Goal: Task Accomplishment & Management: Complete application form

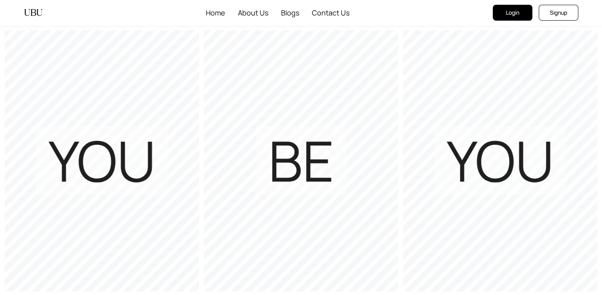
click at [568, 13] on button "Signup" at bounding box center [559, 13] width 40 height 16
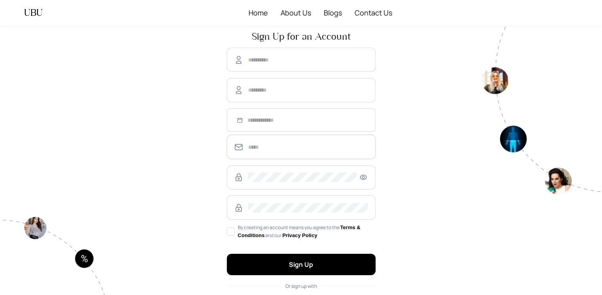
type input "**********"
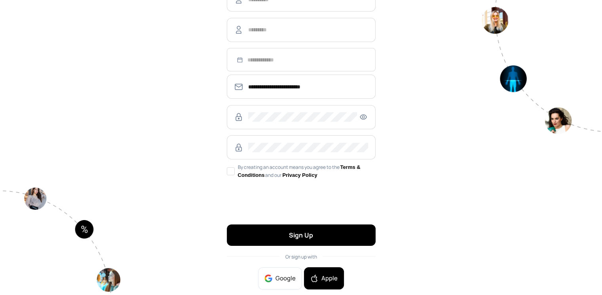
scroll to position [74, 0]
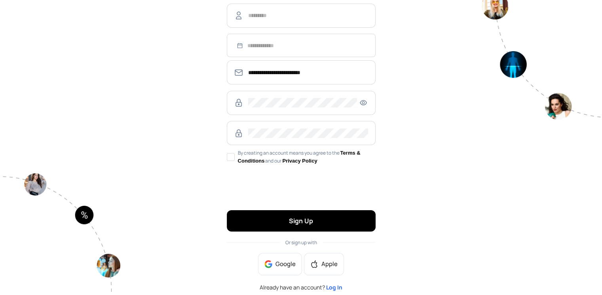
click at [329, 286] on span "Log In" at bounding box center [334, 287] width 16 height 8
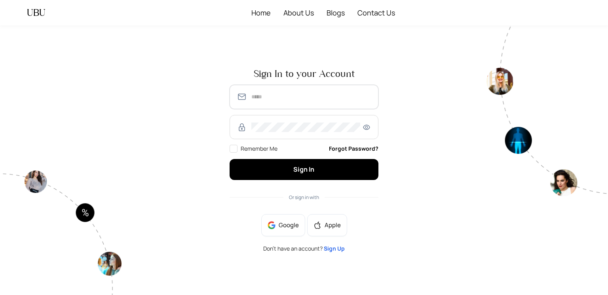
type input "**********"
click at [287, 221] on span "Google" at bounding box center [289, 225] width 20 height 9
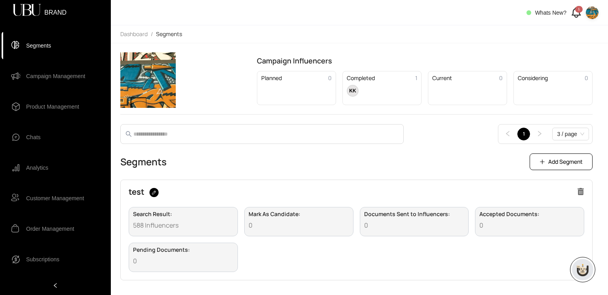
click at [590, 10] on img at bounding box center [592, 12] width 13 height 13
click at [572, 42] on li "Logout" at bounding box center [579, 41] width 35 height 13
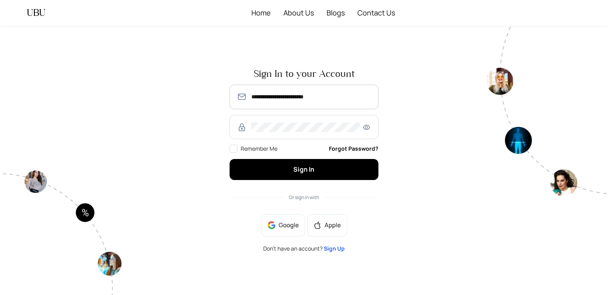
click at [281, 101] on input "**********" at bounding box center [311, 97] width 120 height 10
type input "**********"
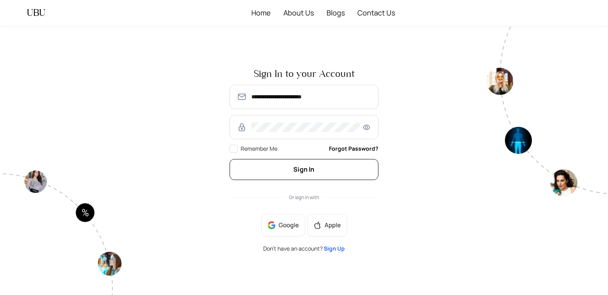
click at [348, 177] on button "Sign In" at bounding box center [304, 169] width 149 height 21
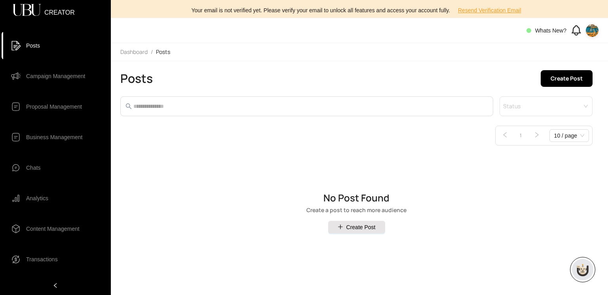
click at [591, 34] on img at bounding box center [592, 30] width 13 height 13
click at [564, 57] on span "Connected Account" at bounding box center [569, 59] width 48 height 9
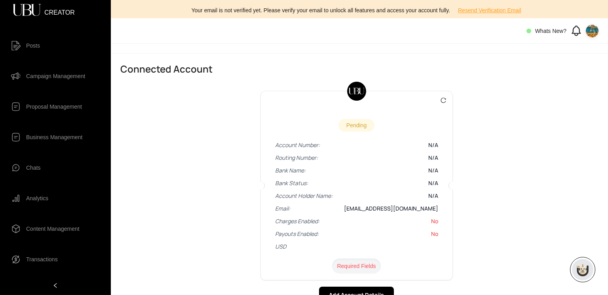
click at [595, 33] on img at bounding box center [592, 31] width 13 height 13
click at [584, 50] on span "Profile" at bounding box center [569, 46] width 48 height 9
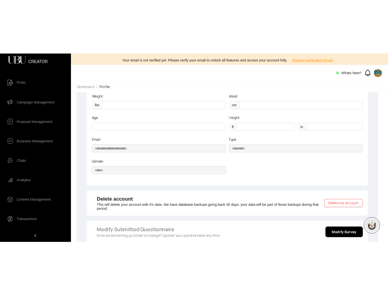
scroll to position [151, 0]
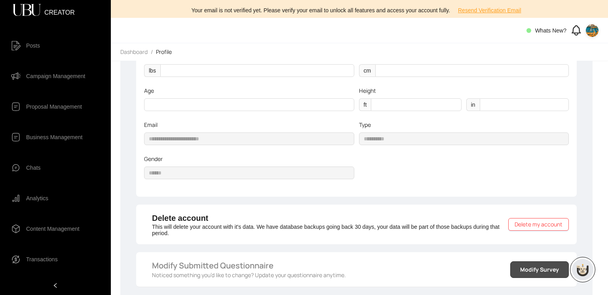
click at [529, 271] on span "Modify Survey" at bounding box center [539, 269] width 39 height 9
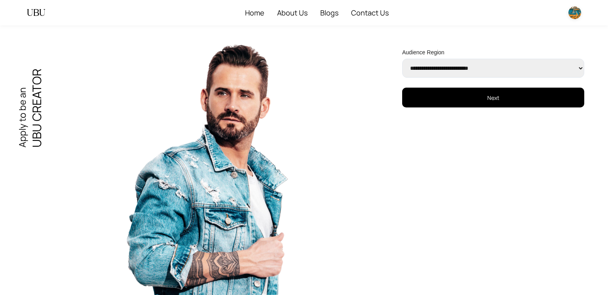
select select "******"
click at [402, 59] on select "**********" at bounding box center [493, 68] width 182 height 19
click at [483, 105] on button "Next" at bounding box center [493, 98] width 182 height 20
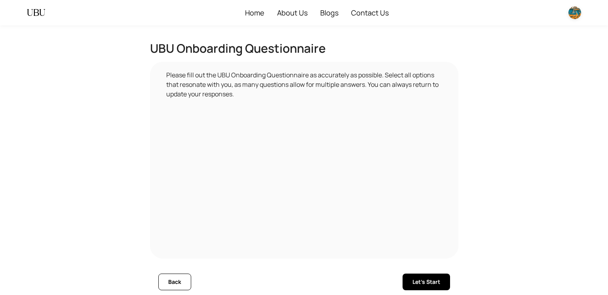
click at [432, 271] on div "Back Let's Start" at bounding box center [304, 279] width 292 height 29
click at [427, 283] on span "Let's Start" at bounding box center [427, 281] width 28 height 9
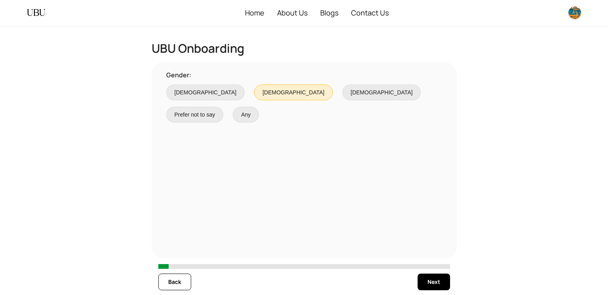
click at [428, 283] on span "Next" at bounding box center [434, 281] width 13 height 9
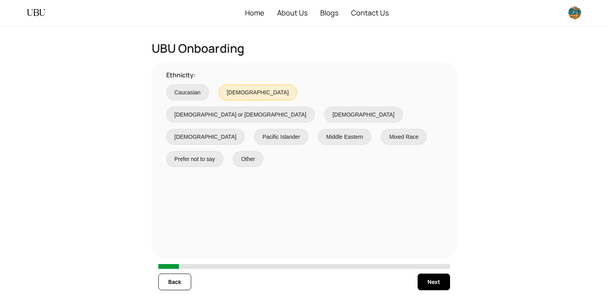
click at [428, 283] on span "Next" at bounding box center [434, 281] width 13 height 9
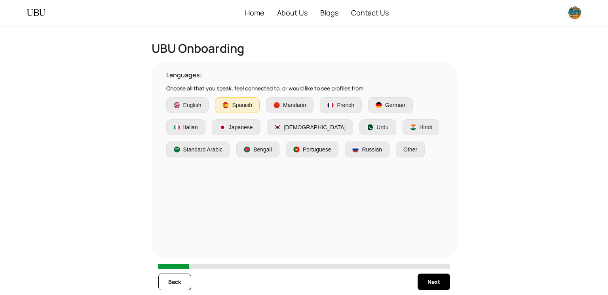
click at [428, 283] on span "Next" at bounding box center [434, 281] width 13 height 9
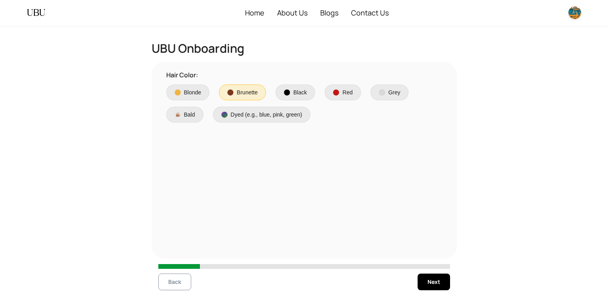
click at [181, 283] on button "Back" at bounding box center [174, 281] width 33 height 17
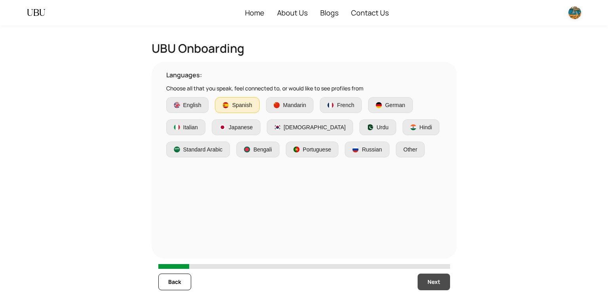
click at [419, 286] on button "Next" at bounding box center [434, 281] width 32 height 17
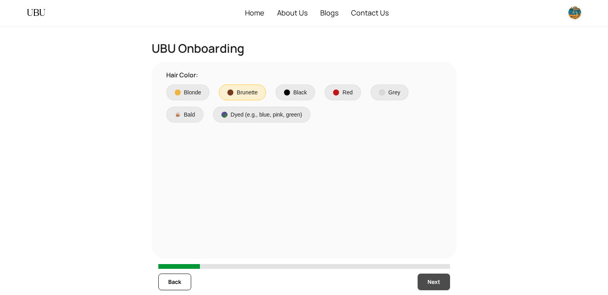
click at [419, 286] on button "Next" at bounding box center [434, 281] width 32 height 17
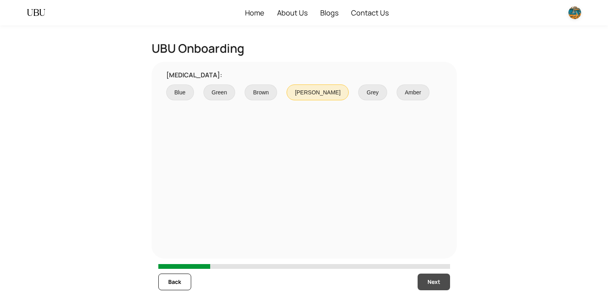
click at [419, 286] on button "Next" at bounding box center [434, 281] width 32 height 17
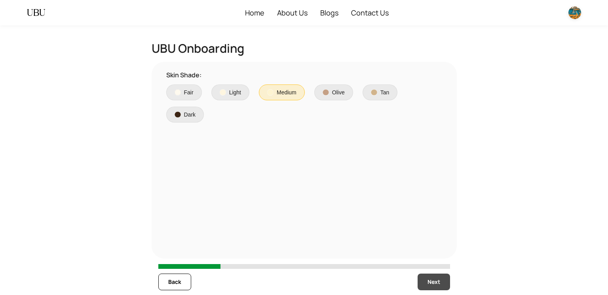
click at [419, 286] on button "Next" at bounding box center [434, 281] width 32 height 17
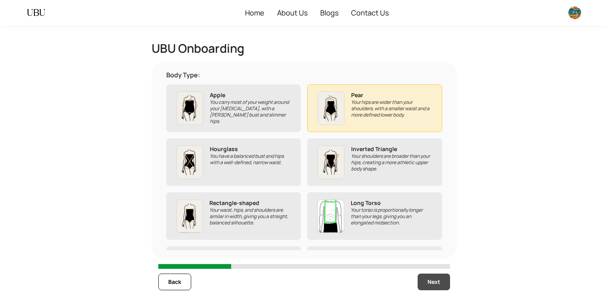
click at [419, 286] on button "Next" at bounding box center [434, 281] width 32 height 17
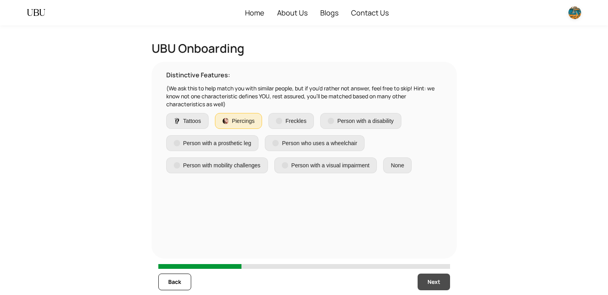
click at [419, 286] on button "Next" at bounding box center [434, 281] width 32 height 17
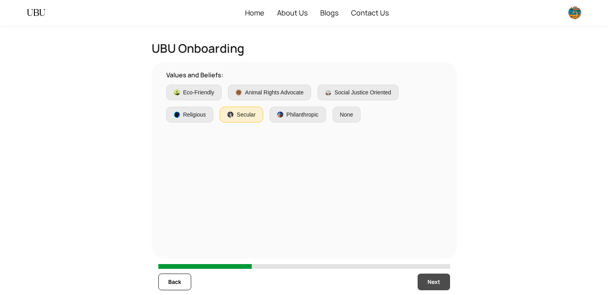
click at [419, 286] on button "Next" at bounding box center [434, 281] width 32 height 17
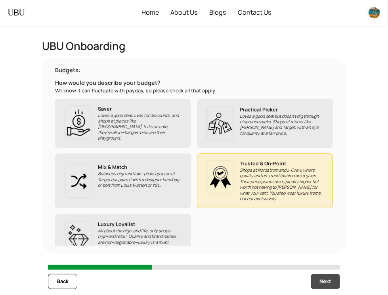
click at [323, 281] on span "Next" at bounding box center [324, 281] width 11 height 8
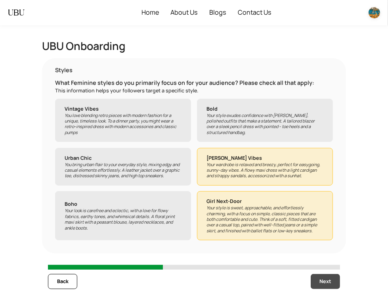
click at [323, 281] on span "Next" at bounding box center [324, 281] width 11 height 8
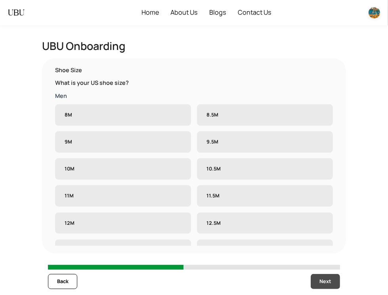
click at [323, 281] on span "Next" at bounding box center [324, 281] width 11 height 8
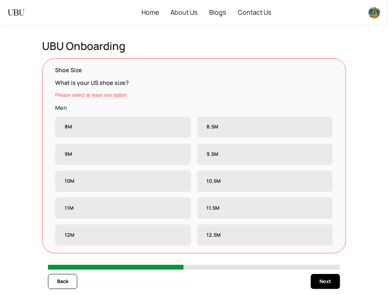
click at [244, 198] on label "11.5M" at bounding box center [265, 207] width 136 height 21
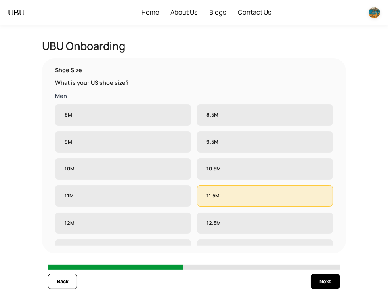
click at [234, 169] on label "10.5M" at bounding box center [265, 168] width 136 height 21
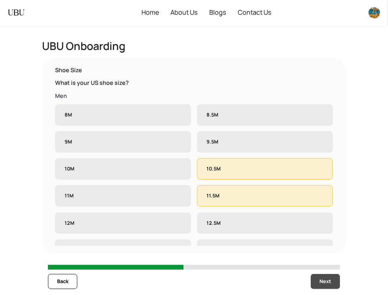
click at [324, 282] on span "Next" at bounding box center [324, 281] width 11 height 8
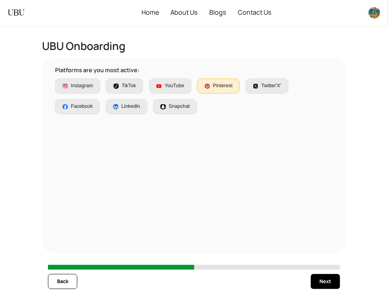
click at [314, 273] on div "Back Next" at bounding box center [194, 281] width 292 height 24
click at [332, 281] on button "Next" at bounding box center [324, 281] width 29 height 15
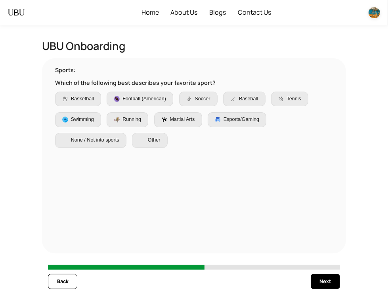
click at [258, 158] on div "Sports: Which of the following best describes your favorite sport? Basketball F…" at bounding box center [194, 156] width 292 height 180
click at [64, 284] on span "Back" at bounding box center [62, 281] width 11 height 8
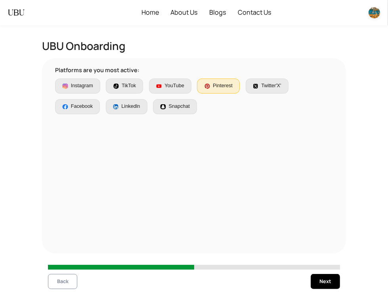
click at [64, 284] on span "Back" at bounding box center [62, 281] width 11 height 8
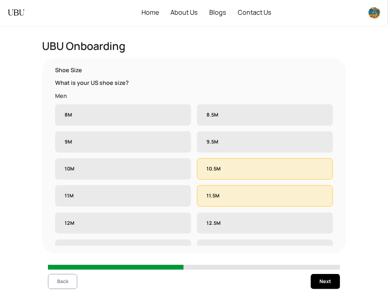
click at [64, 284] on span "Back" at bounding box center [62, 281] width 11 height 8
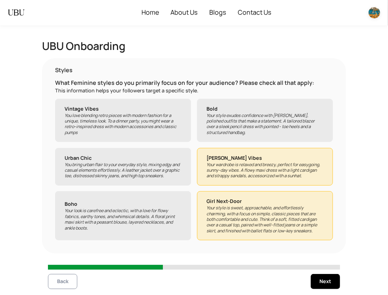
click at [64, 284] on span "Back" at bounding box center [62, 281] width 11 height 8
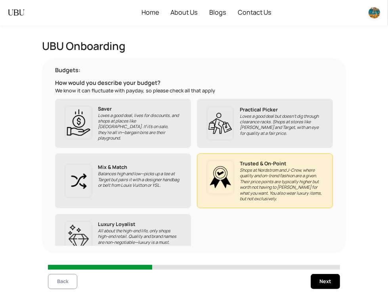
click at [64, 284] on span "Back" at bounding box center [62, 281] width 11 height 8
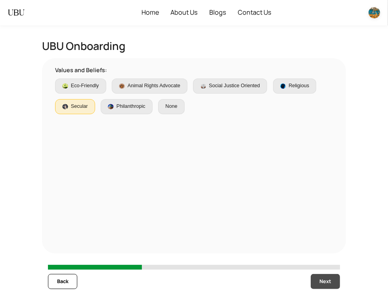
click at [323, 277] on span "Next" at bounding box center [324, 281] width 11 height 8
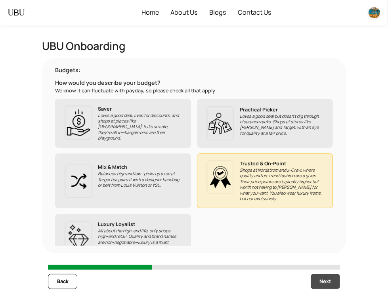
click at [323, 277] on span "Next" at bounding box center [324, 281] width 11 height 8
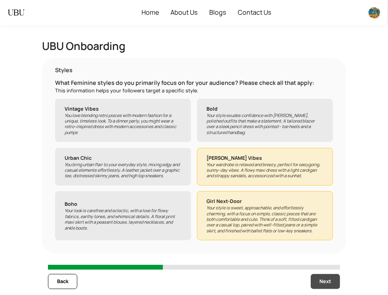
click at [323, 277] on span "Next" at bounding box center [324, 281] width 11 height 8
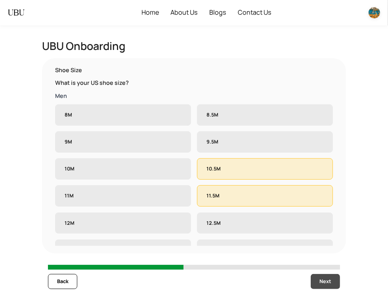
click at [323, 277] on span "Next" at bounding box center [324, 281] width 11 height 8
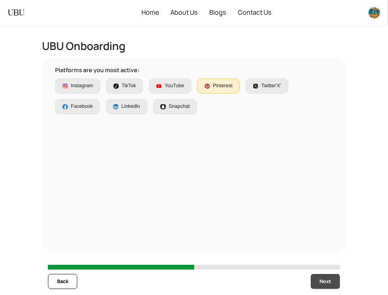
click at [323, 277] on span "Next" at bounding box center [324, 281] width 11 height 8
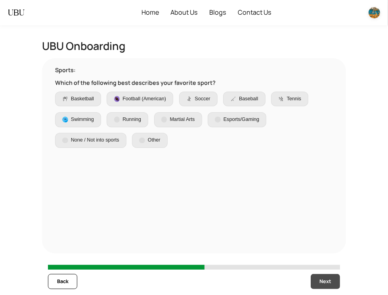
click at [323, 277] on span "Next" at bounding box center [324, 281] width 11 height 8
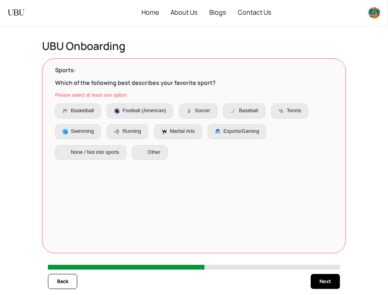
click at [237, 109] on div "Baseball" at bounding box center [244, 111] width 28 height 8
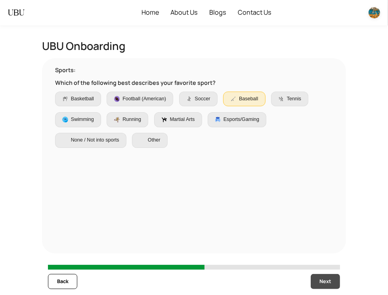
click at [321, 278] on span "Next" at bounding box center [324, 281] width 11 height 8
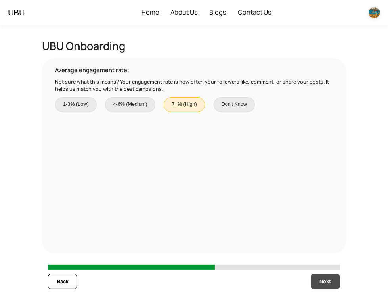
click at [321, 278] on span "Next" at bounding box center [324, 281] width 11 height 8
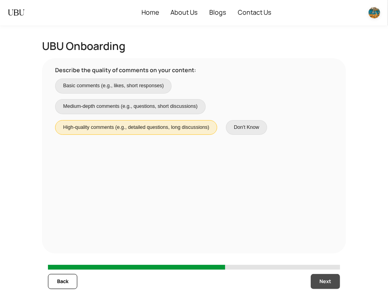
click at [321, 278] on span "Next" at bounding box center [324, 281] width 11 height 8
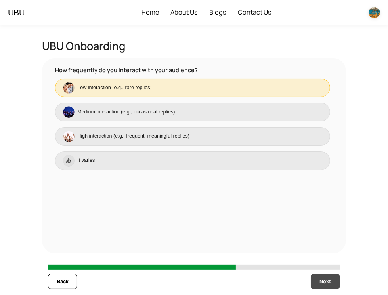
click at [321, 278] on span "Next" at bounding box center [324, 281] width 11 height 8
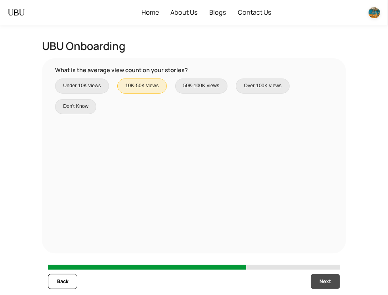
click at [321, 278] on span "Next" at bounding box center [324, 281] width 11 height 8
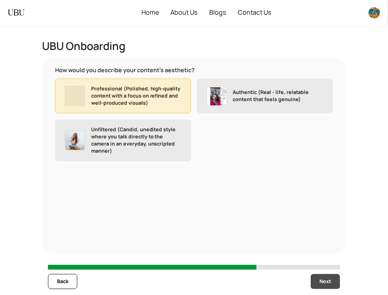
click at [321, 278] on span "Next" at bounding box center [324, 281] width 11 height 8
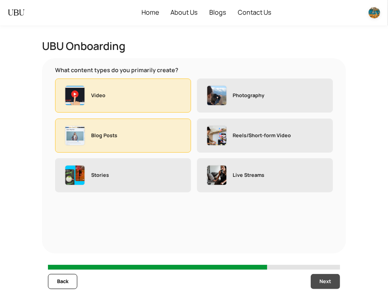
click at [321, 278] on span "Next" at bounding box center [324, 281] width 11 height 8
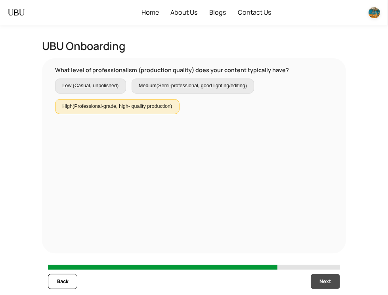
click at [321, 278] on span "Next" at bounding box center [324, 281] width 11 height 8
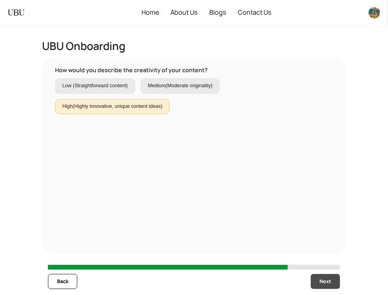
click at [321, 278] on span "Next" at bounding box center [324, 281] width 11 height 8
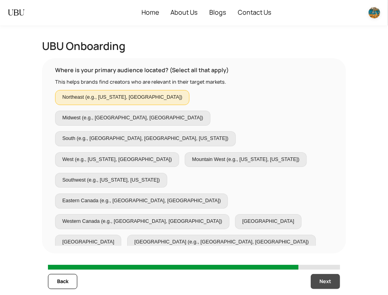
click at [321, 278] on span "Next" at bounding box center [324, 281] width 11 height 8
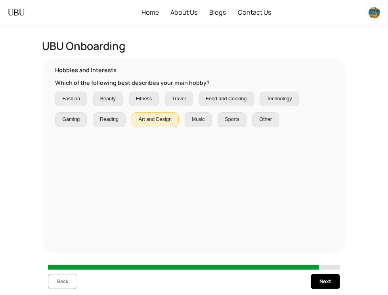
click at [66, 282] on span "Back" at bounding box center [62, 281] width 11 height 8
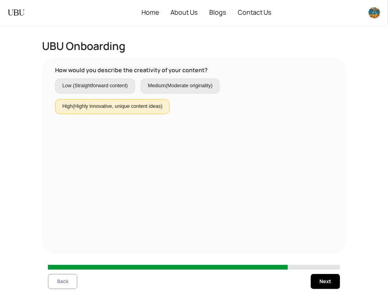
click at [66, 282] on span "Back" at bounding box center [62, 281] width 11 height 8
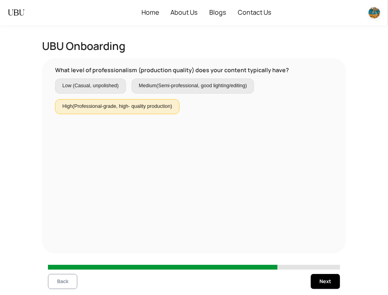
click at [66, 282] on span "Back" at bounding box center [62, 281] width 11 height 8
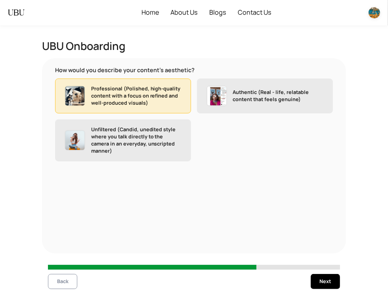
click at [66, 282] on span "Back" at bounding box center [62, 281] width 11 height 8
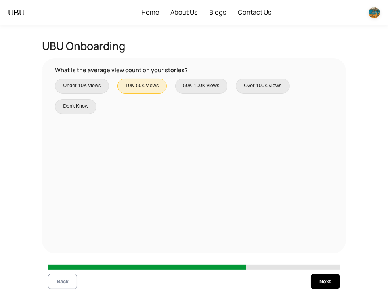
click at [66, 282] on span "Back" at bounding box center [62, 281] width 11 height 8
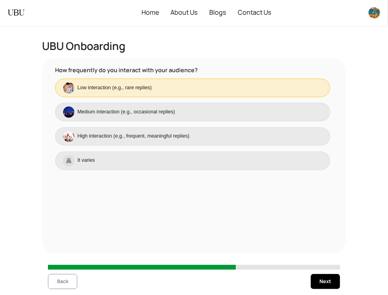
click at [66, 282] on span "Back" at bounding box center [62, 281] width 11 height 8
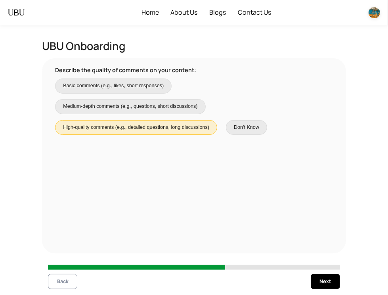
click at [66, 282] on span "Back" at bounding box center [62, 281] width 11 height 8
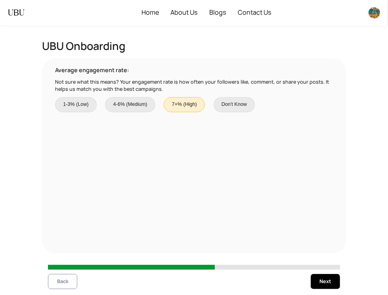
click at [66, 282] on span "Back" at bounding box center [62, 281] width 11 height 8
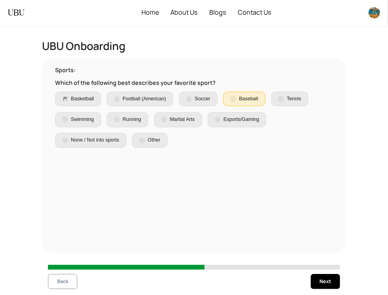
click at [66, 282] on span "Back" at bounding box center [62, 281] width 11 height 8
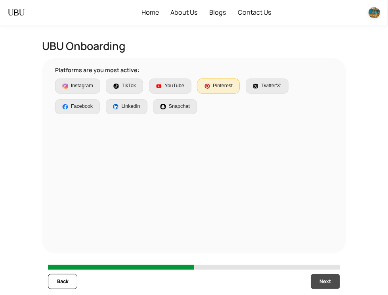
click at [325, 284] on span "Next" at bounding box center [324, 281] width 11 height 8
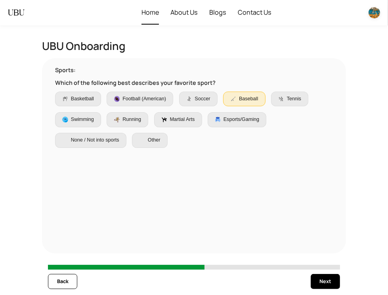
click at [150, 16] on span "Home" at bounding box center [149, 12] width 17 height 23
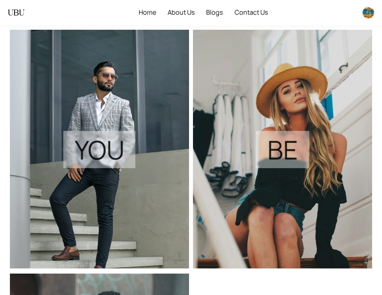
click at [369, 13] on img at bounding box center [367, 12] width 11 height 11
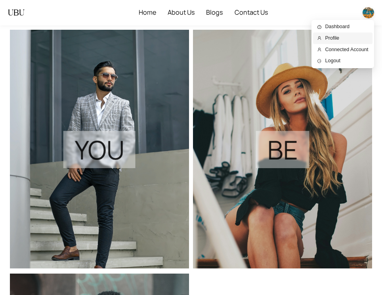
click at [351, 38] on span "Profile" at bounding box center [346, 38] width 43 height 8
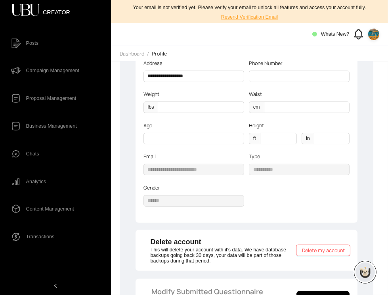
scroll to position [138, 0]
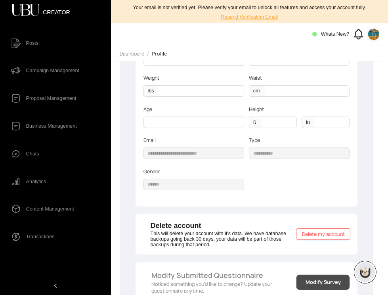
click at [316, 278] on span "Modify Survey" at bounding box center [322, 282] width 35 height 8
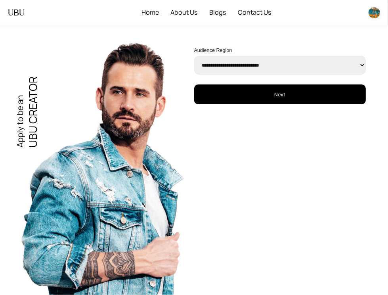
select select "****"
click at [194, 56] on select "**********" at bounding box center [280, 65] width 172 height 19
